Goal: Communication & Community: Share content

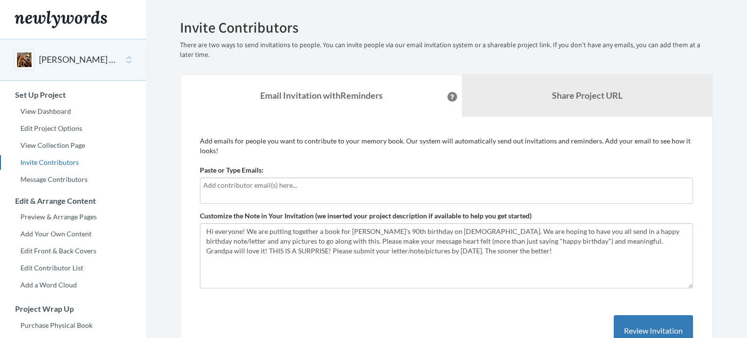
click at [297, 191] on div at bounding box center [446, 190] width 493 height 26
type input "[PERSON_NAME]"
type input "S"
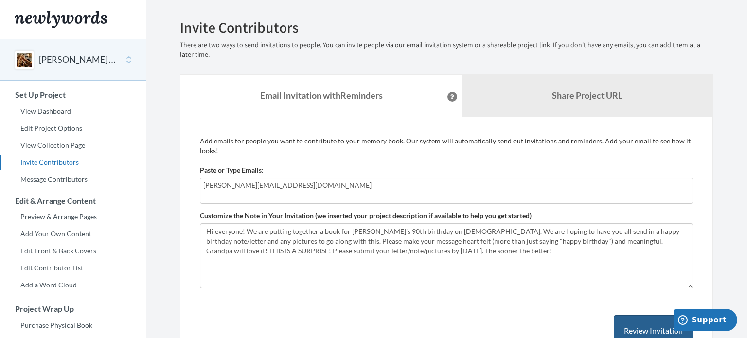
type input "[PERSON_NAME][EMAIL_ADDRESS][DOMAIN_NAME]"
click at [651, 322] on button "Review Invitation" at bounding box center [653, 331] width 79 height 32
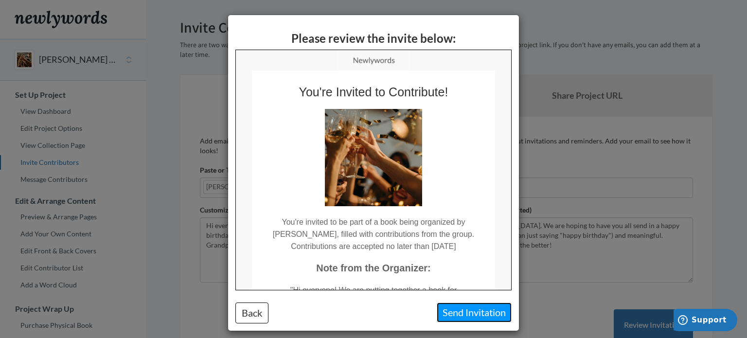
click at [474, 307] on button "Send Invitation" at bounding box center [474, 312] width 75 height 20
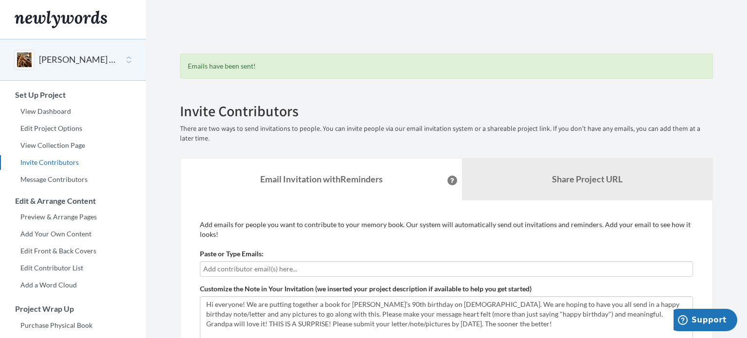
scroll to position [233, 0]
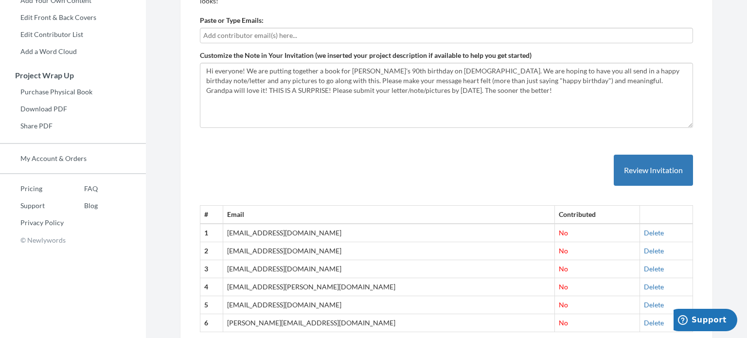
click at [499, 37] on input "text" at bounding box center [446, 35] width 486 height 11
type input "[EMAIL_ADDRESS][DOMAIN_NAME]"
click at [635, 166] on button "Review Invitation" at bounding box center [653, 171] width 79 height 32
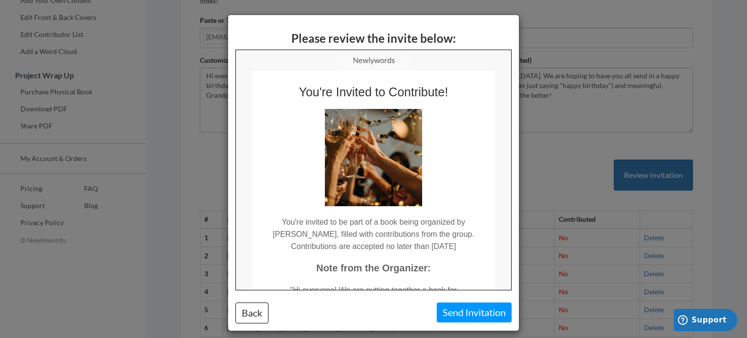
scroll to position [0, 0]
click at [458, 316] on button "Send Invitation" at bounding box center [474, 312] width 75 height 20
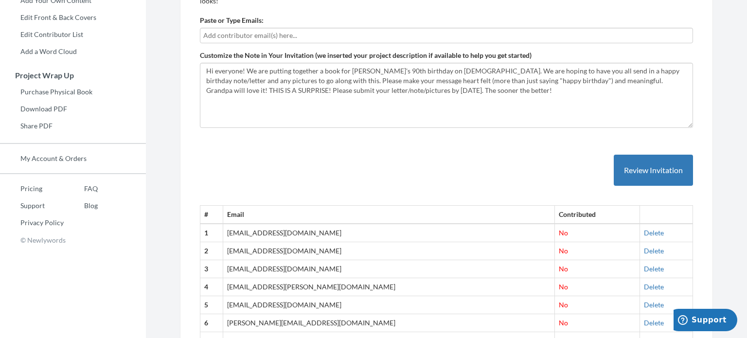
click at [343, 38] on input "text" at bounding box center [446, 35] width 486 height 11
type input "[EMAIL_ADDRESS][DOMAIN_NAME]"
click at [665, 159] on button "Review Invitation" at bounding box center [653, 171] width 79 height 32
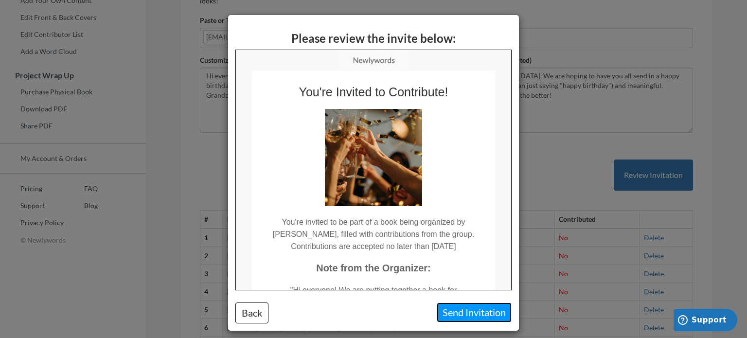
click at [474, 307] on button "Send Invitation" at bounding box center [474, 312] width 75 height 20
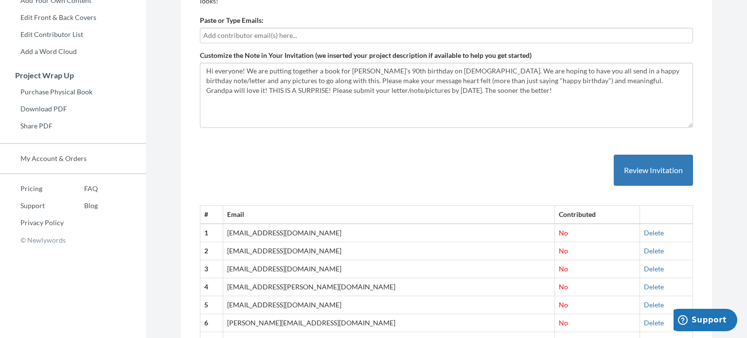
click at [740, 139] on section "Emails have been sent! Invite Contributors There are two ways to send invitatio…" at bounding box center [446, 97] width 601 height 660
